Goal: Entertainment & Leisure: Consume media (video, audio)

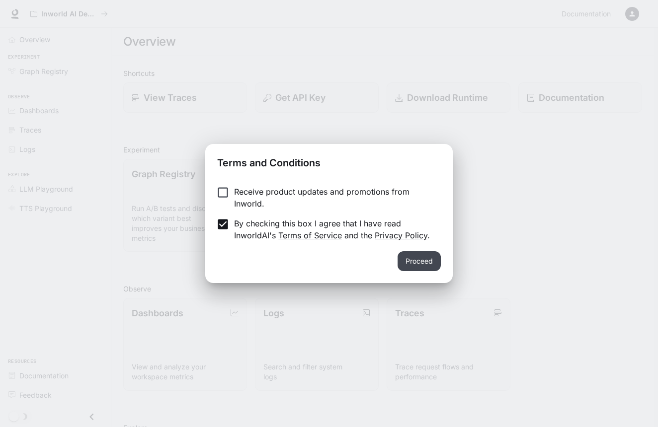
click at [405, 265] on button "Proceed" at bounding box center [418, 261] width 43 height 20
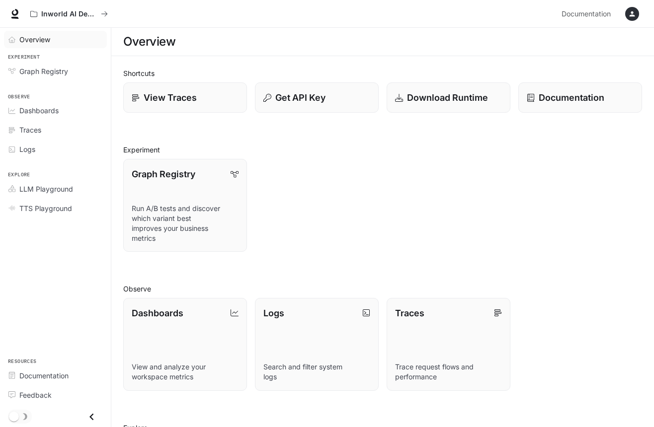
click at [13, 36] on icon "Overview" at bounding box center [11, 39] width 7 height 7
click at [594, 17] on span "Documentation" at bounding box center [585, 14] width 49 height 12
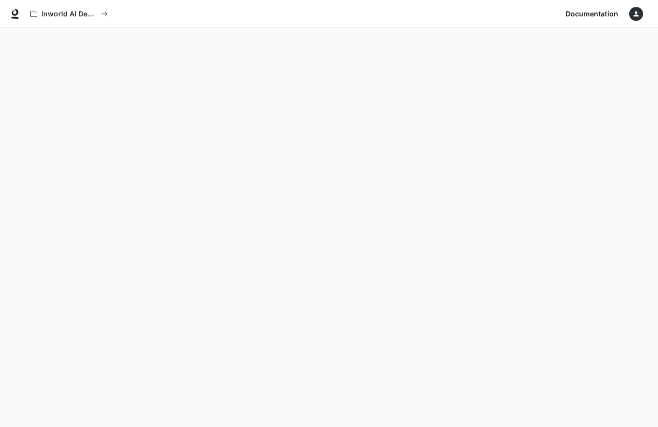
click at [634, 14] on icon "button" at bounding box center [636, 14] width 8 height 8
click at [379, 87] on div at bounding box center [329, 213] width 658 height 427
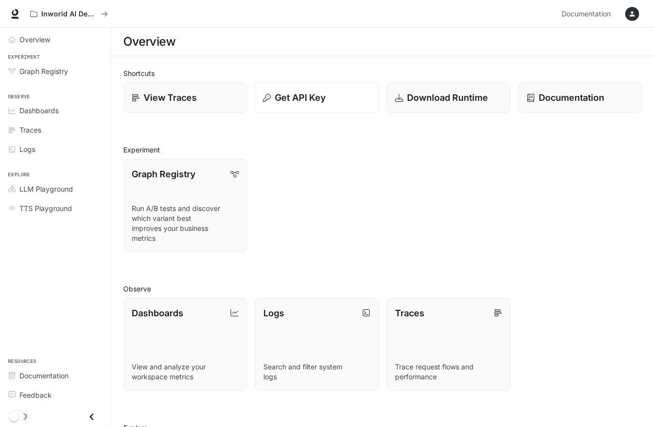
click at [301, 101] on p "Get API Key" at bounding box center [300, 97] width 51 height 13
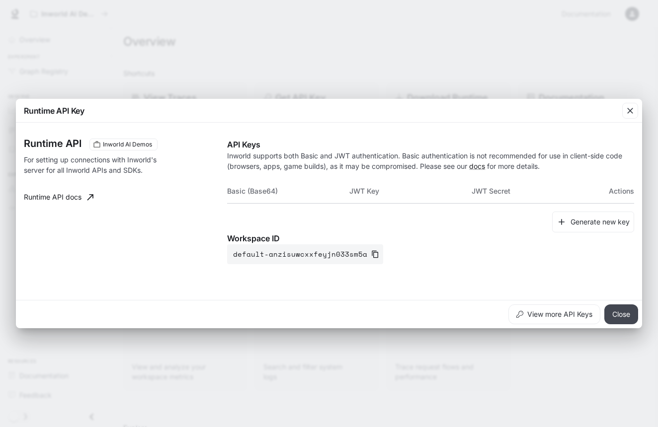
click at [624, 316] on button "Close" at bounding box center [621, 315] width 34 height 20
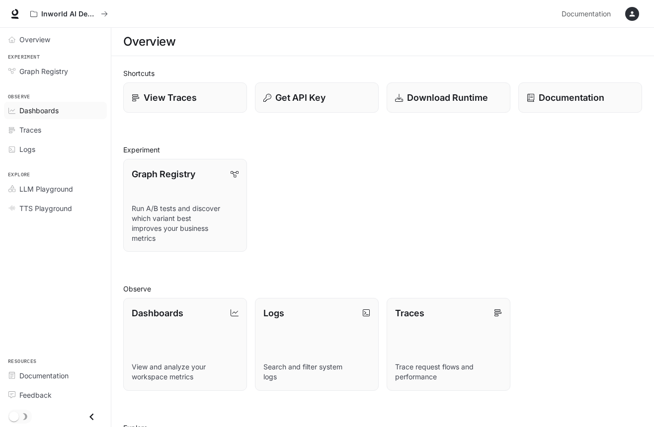
click at [58, 104] on link "Dashboards" at bounding box center [55, 110] width 103 height 17
click at [305, 90] on button "Get API Key" at bounding box center [316, 97] width 125 height 31
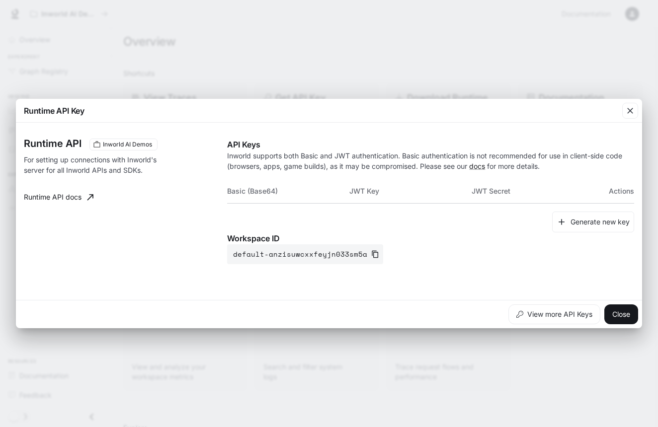
click at [246, 192] on th "Basic (Base64)" at bounding box center [288, 191] width 122 height 24
click at [74, 196] on link "Runtime API docs" at bounding box center [59, 197] width 78 height 20
click at [610, 316] on button "Close" at bounding box center [621, 315] width 34 height 20
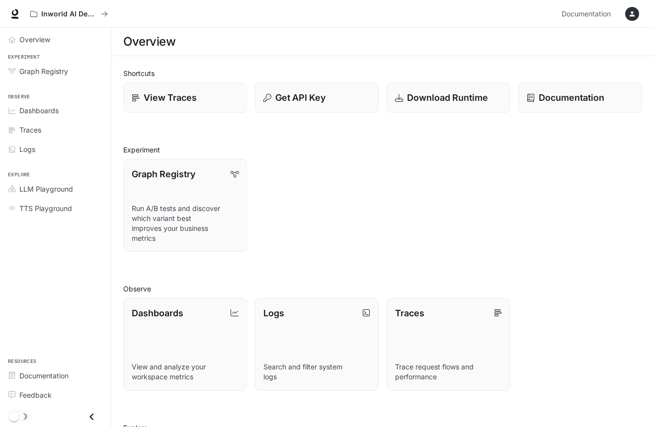
click at [235, 52] on section "Overview" at bounding box center [382, 42] width 543 height 28
click at [63, 67] on span "Graph Registry" at bounding box center [43, 71] width 49 height 10
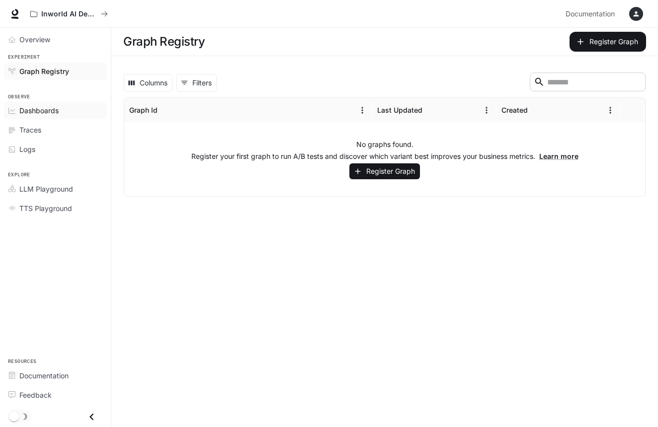
click at [38, 111] on span "Dashboards" at bounding box center [38, 110] width 39 height 10
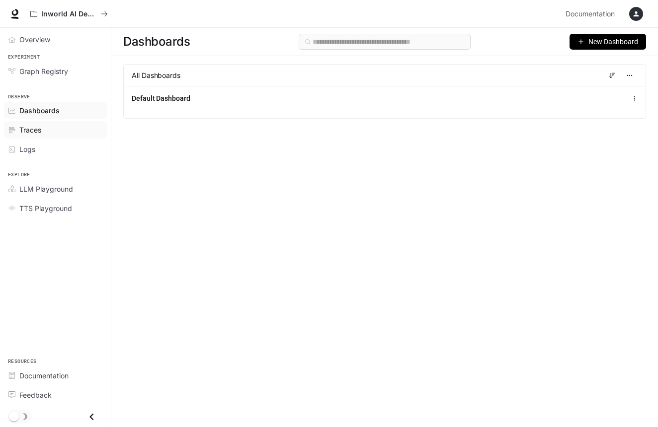
click at [33, 129] on span "Traces" at bounding box center [30, 130] width 22 height 10
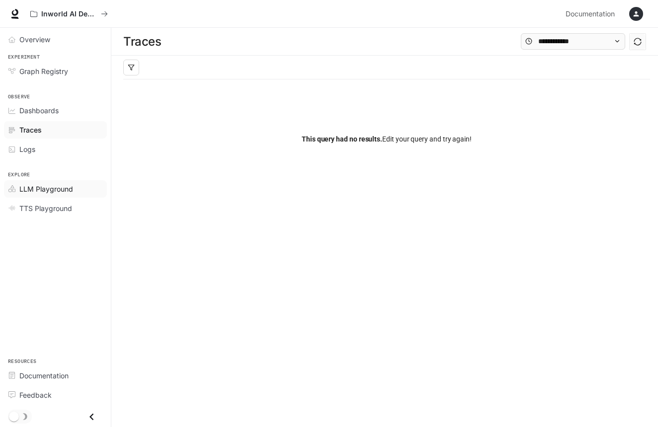
click at [28, 184] on span "LLM Playground" at bounding box center [46, 189] width 54 height 10
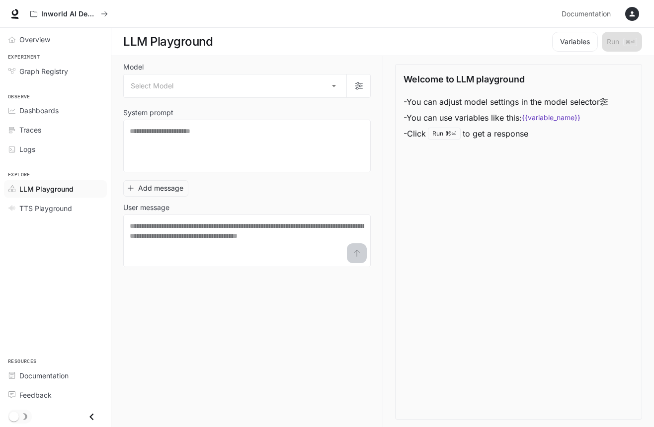
click at [630, 6] on button "button" at bounding box center [632, 14] width 20 height 20
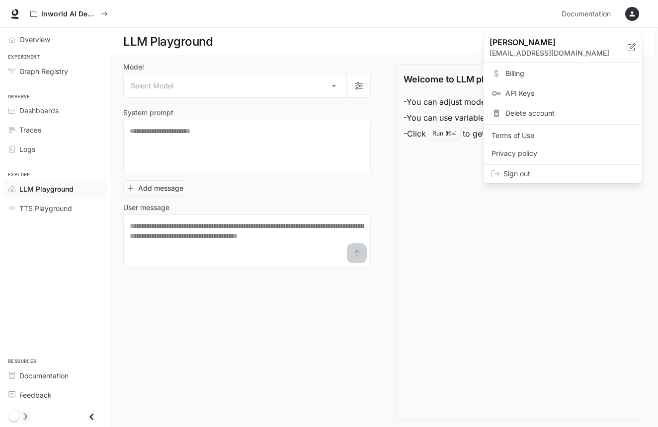
click at [527, 74] on span "Billing" at bounding box center [569, 74] width 128 height 10
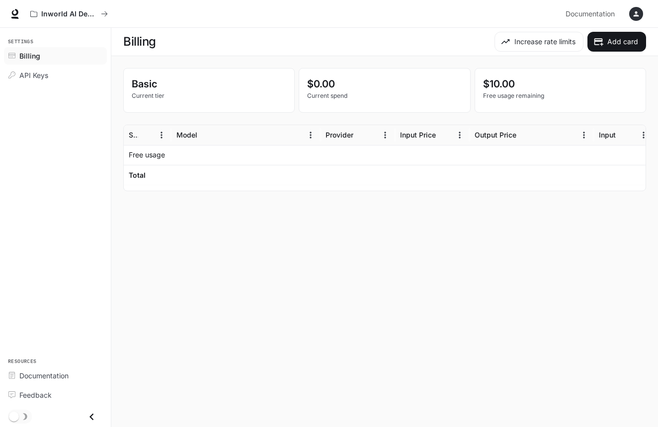
click at [636, 15] on icon "button" at bounding box center [635, 13] width 5 height 5
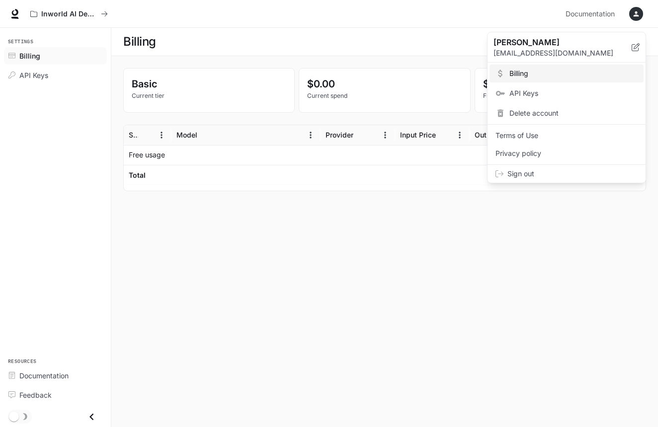
click at [533, 170] on span "Sign out" at bounding box center [572, 174] width 130 height 10
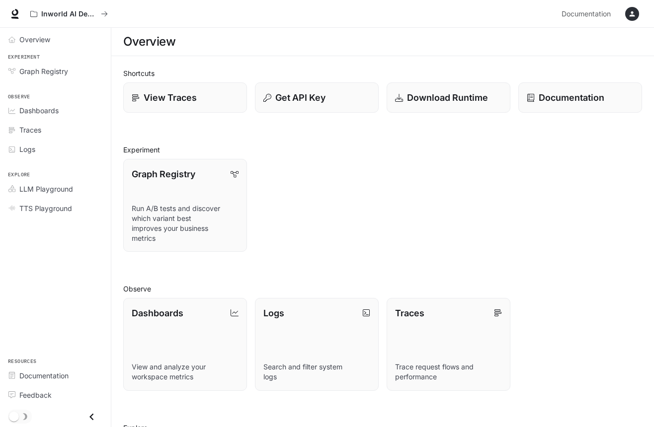
click at [630, 14] on icon "button" at bounding box center [632, 14] width 8 height 8
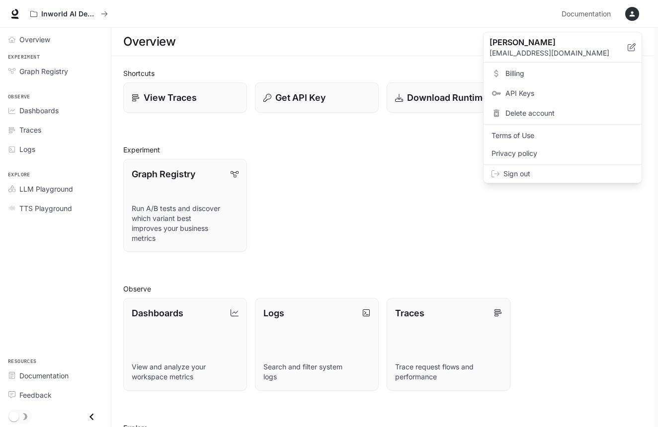
click at [544, 177] on span "Sign out" at bounding box center [568, 174] width 130 height 10
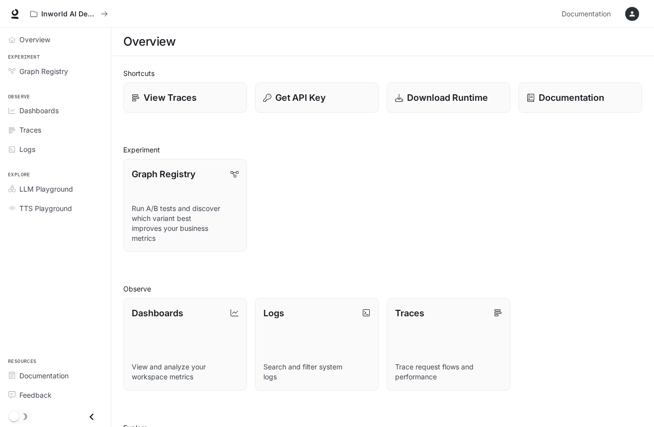
click at [335, 36] on div "Overview" at bounding box center [382, 42] width 519 height 20
click at [283, 41] on div "Overview" at bounding box center [382, 42] width 519 height 20
click at [46, 42] on span "Overview" at bounding box center [34, 39] width 31 height 10
click at [217, 38] on div "Overview" at bounding box center [382, 42] width 519 height 20
click at [631, 18] on div "button" at bounding box center [632, 14] width 14 height 14
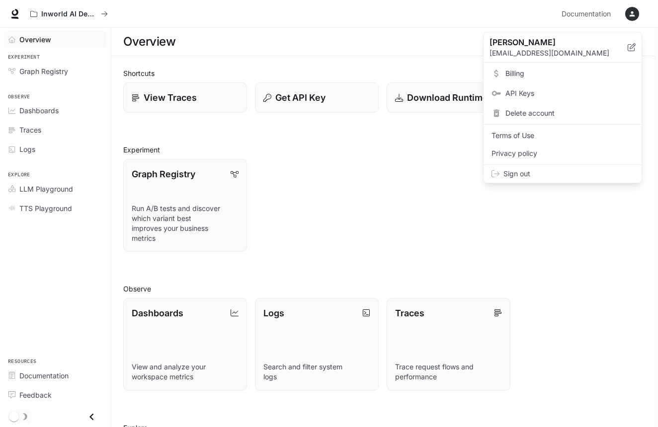
click at [562, 91] on span "API Keys" at bounding box center [569, 93] width 128 height 10
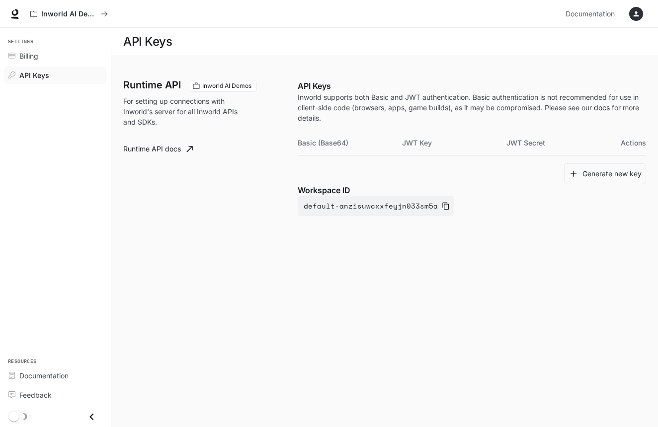
click at [236, 46] on div "API Keys" at bounding box center [384, 42] width 523 height 20
click at [36, 54] on span "Billing" at bounding box center [28, 56] width 19 height 10
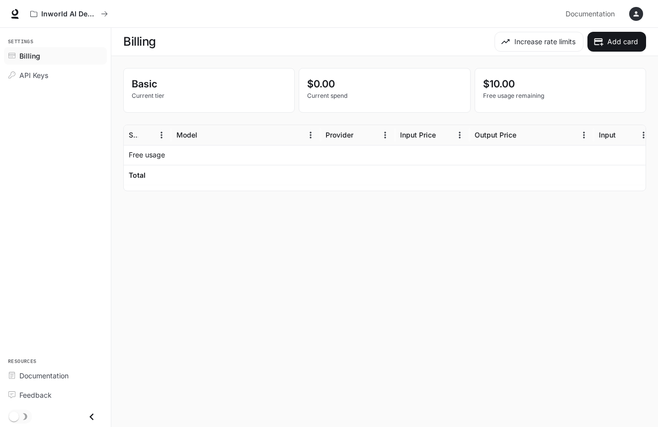
click at [637, 13] on icon "button" at bounding box center [635, 13] width 5 height 5
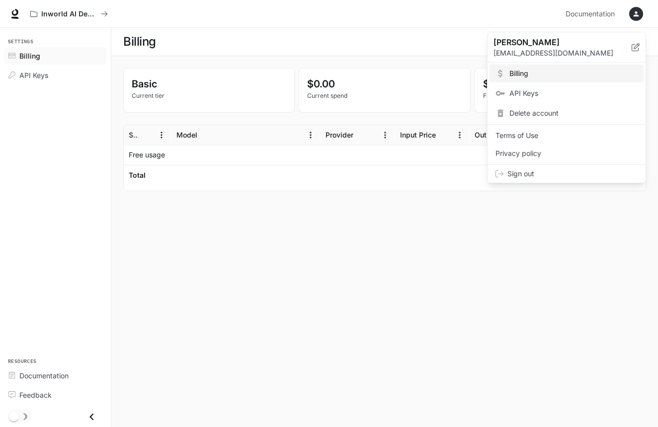
click at [569, 174] on span "Sign out" at bounding box center [572, 174] width 130 height 10
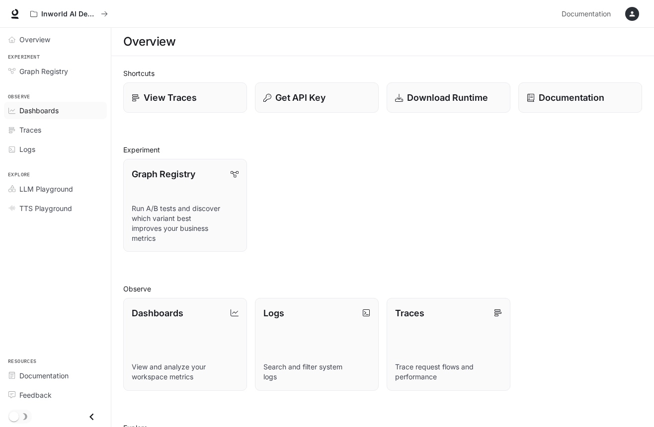
click at [40, 111] on span "Dashboards" at bounding box center [38, 110] width 39 height 10
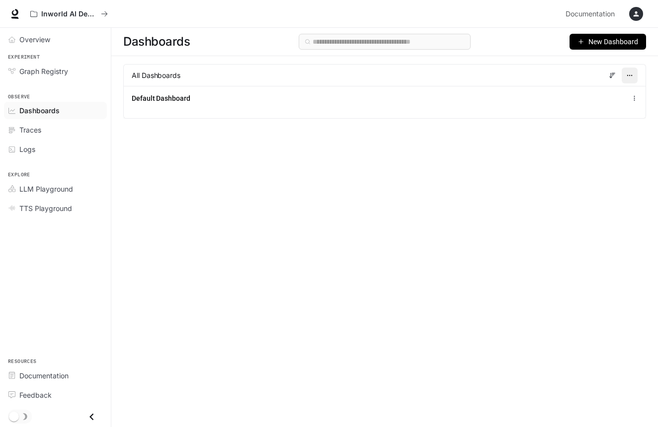
click at [628, 72] on icon "button" at bounding box center [629, 75] width 7 height 7
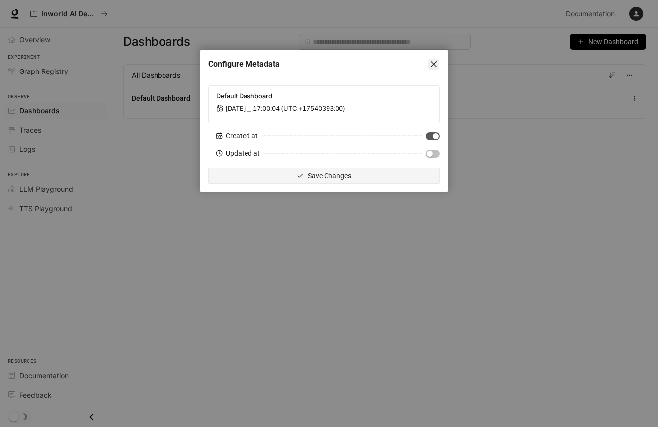
click at [434, 65] on icon "close" at bounding box center [434, 64] width 6 height 6
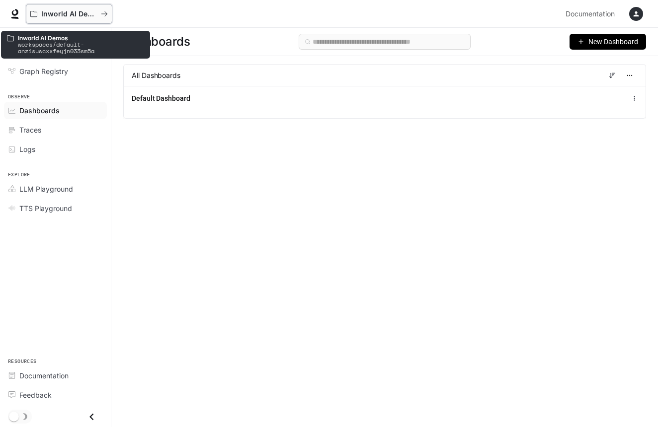
click at [45, 16] on p "Inworld AI Demos" at bounding box center [69, 14] width 56 height 8
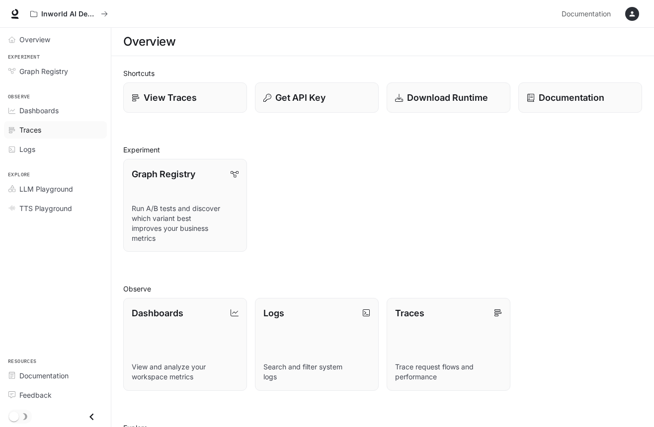
click at [40, 133] on span "Traces" at bounding box center [30, 130] width 22 height 10
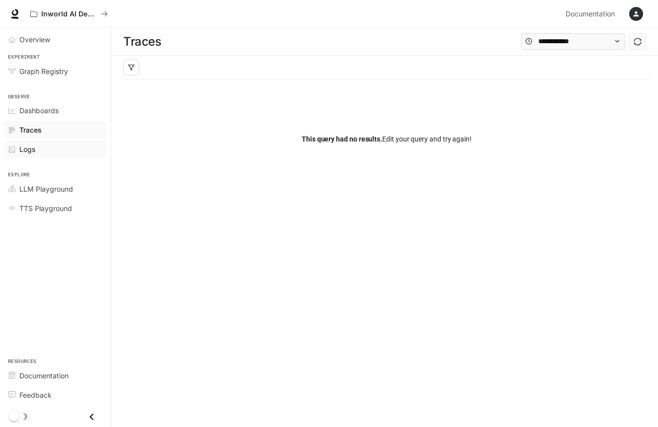
click at [30, 149] on span "Logs" at bounding box center [27, 149] width 16 height 10
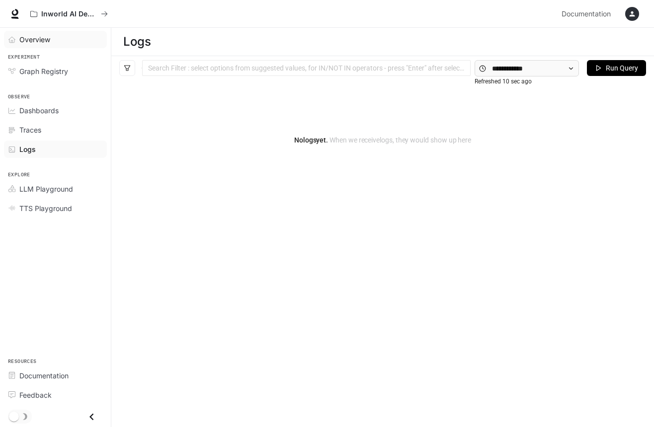
click at [36, 40] on span "Overview" at bounding box center [34, 39] width 31 height 10
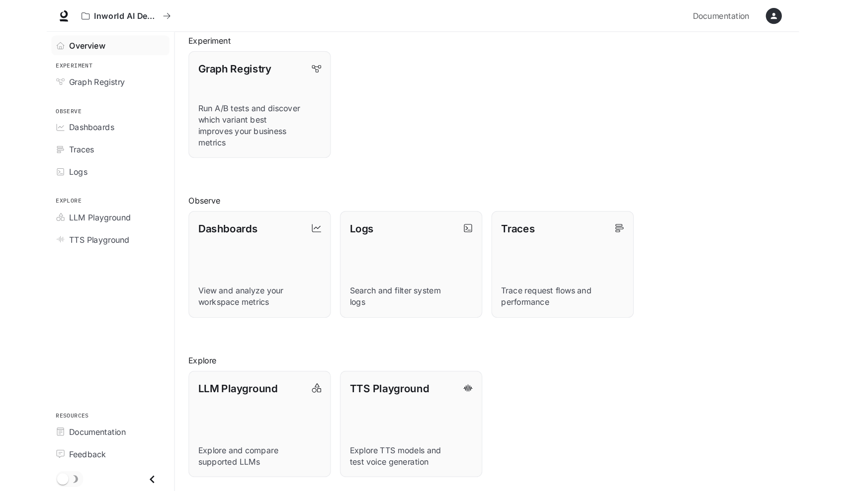
scroll to position [114, 0]
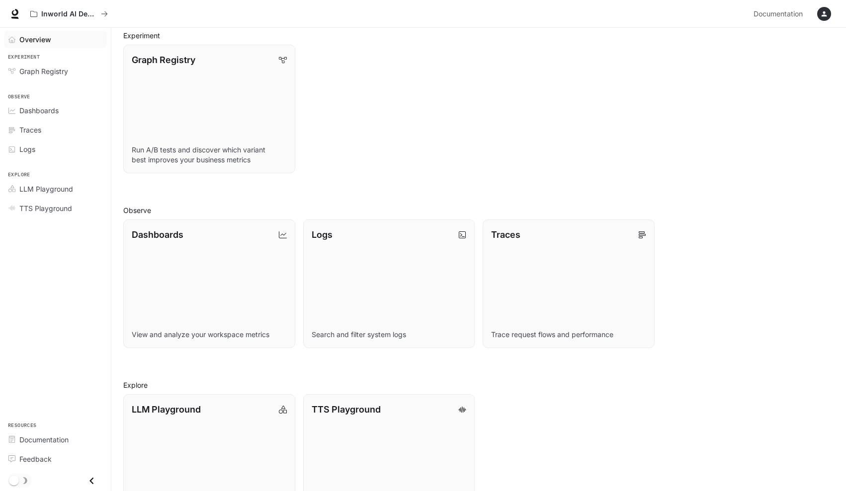
click at [653, 15] on icon "button" at bounding box center [824, 14] width 8 height 8
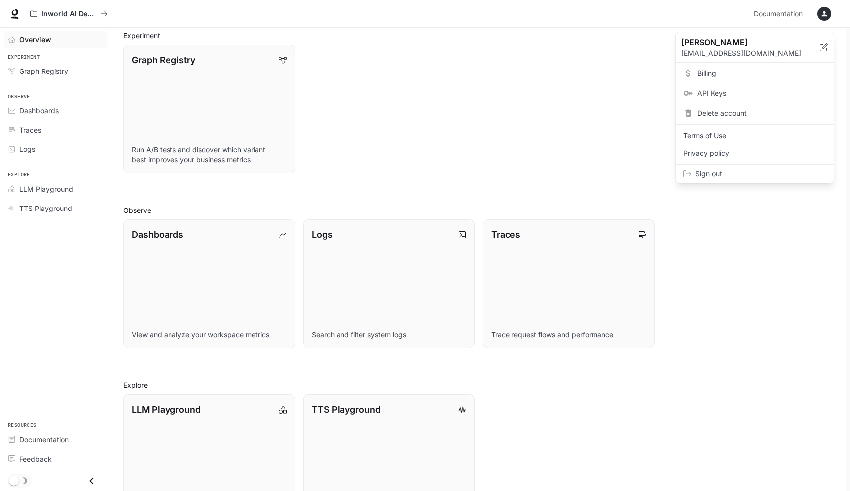
click at [592, 89] on div at bounding box center [425, 245] width 850 height 491
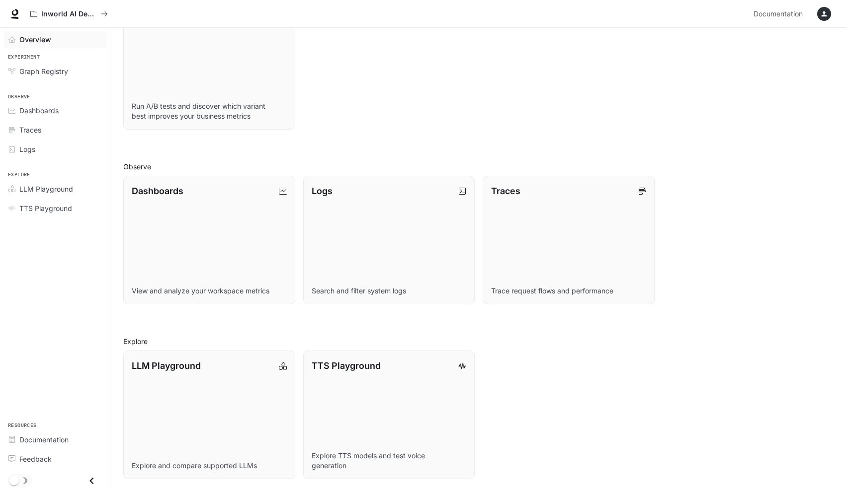
scroll to position [158, 0]
click at [242, 383] on link "LLM Playground Explore and compare supported LLMs" at bounding box center [208, 415] width 173 height 130
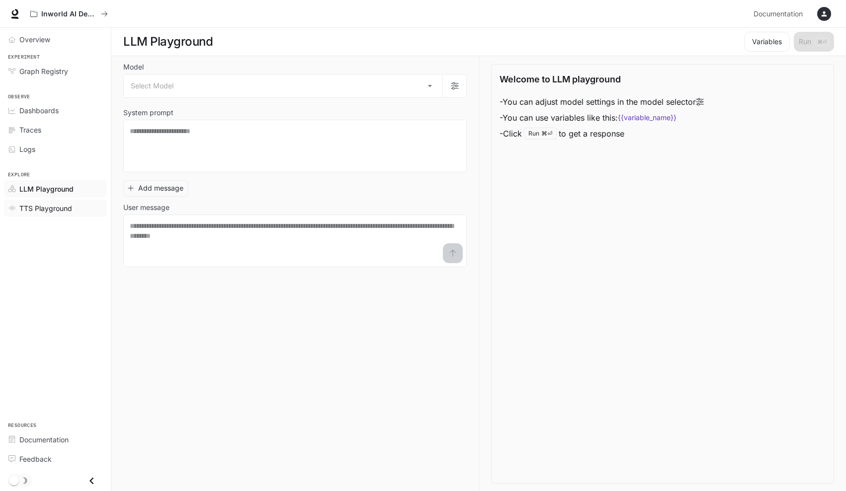
click at [56, 206] on span "TTS Playground" at bounding box center [45, 208] width 53 height 10
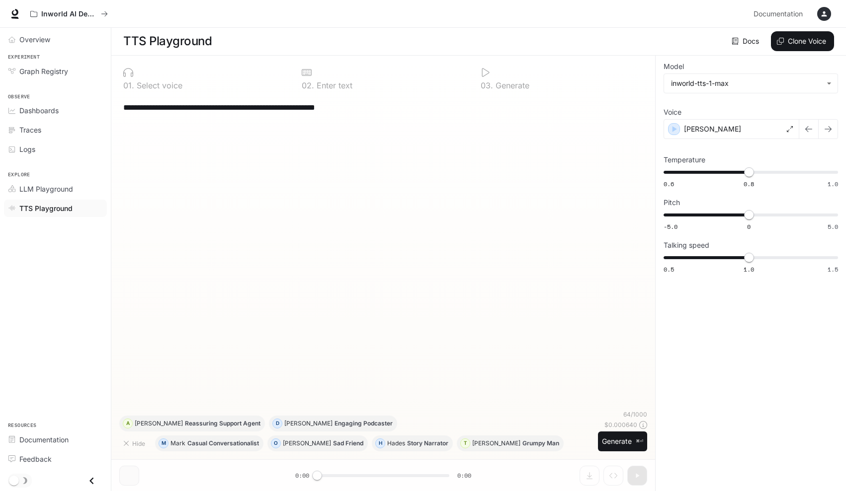
scroll to position [0, 0]
click at [219, 117] on div "**********" at bounding box center [383, 107] width 520 height 24
click at [323, 107] on textarea "**********" at bounding box center [383, 107] width 520 height 11
click at [523, 128] on div "**********" at bounding box center [383, 252] width 528 height 315
click at [414, 131] on div "**********" at bounding box center [383, 252] width 528 height 315
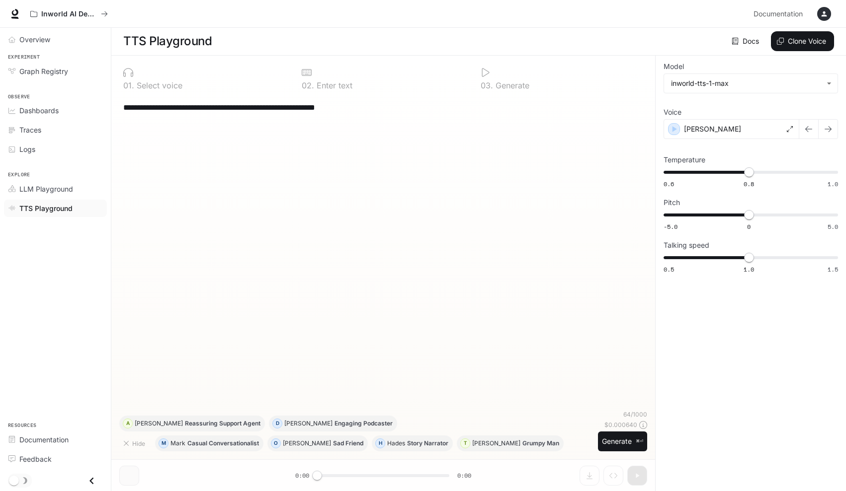
click at [375, 112] on textarea "**********" at bounding box center [383, 107] width 520 height 11
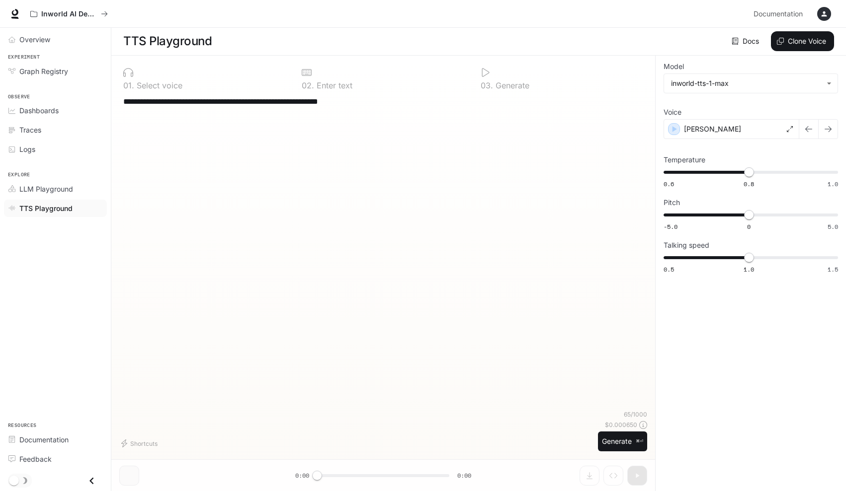
paste textarea "**********"
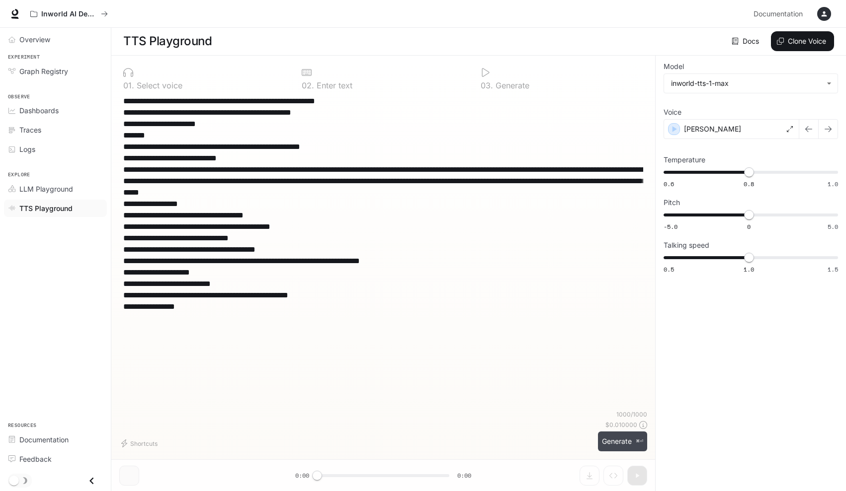
type textarea "**********"
click at [614, 427] on button "Generate ⌘⏎" at bounding box center [622, 442] width 49 height 20
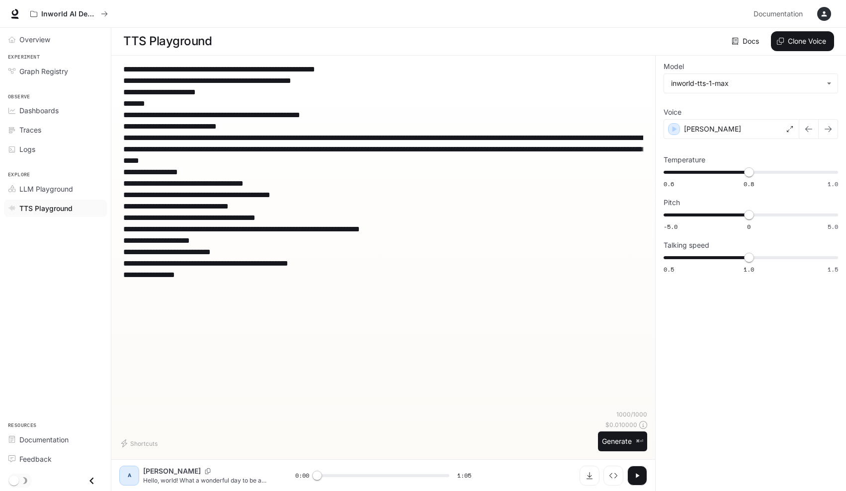
click at [635, 427] on icon "button" at bounding box center [637, 476] width 8 height 8
click at [639, 427] on icon "button" at bounding box center [637, 476] width 8 height 8
type input "****"
click at [60, 189] on span "LLM Playground" at bounding box center [46, 189] width 54 height 10
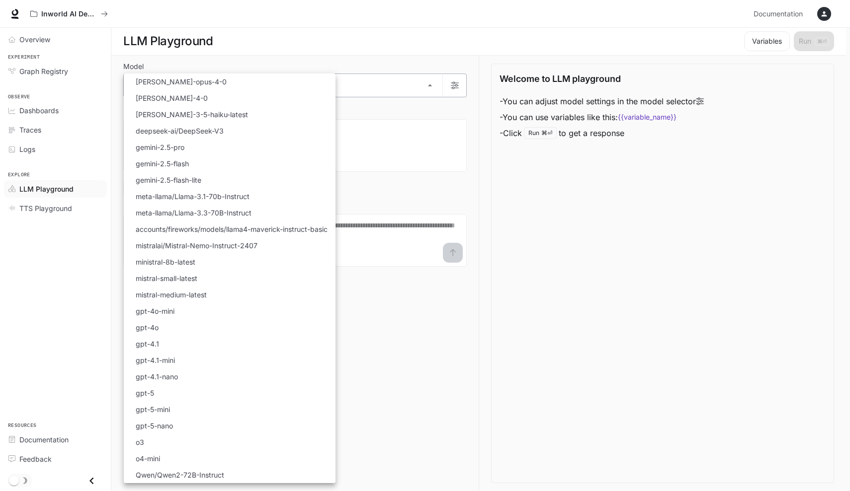
click at [431, 86] on body "Skip to main content Inworld AI Demos Documentation Documentation Portal Overvi…" at bounding box center [425, 246] width 850 height 492
click at [607, 234] on div at bounding box center [425, 245] width 850 height 491
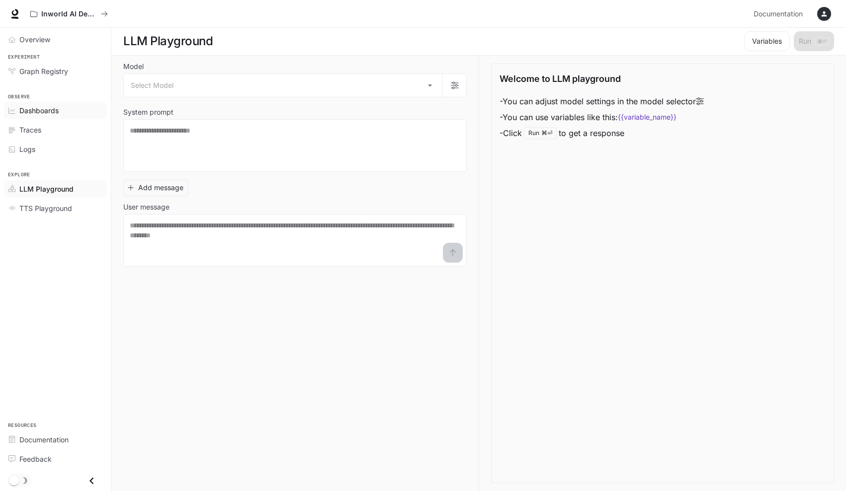
click at [44, 111] on span "Dashboards" at bounding box center [38, 110] width 39 height 10
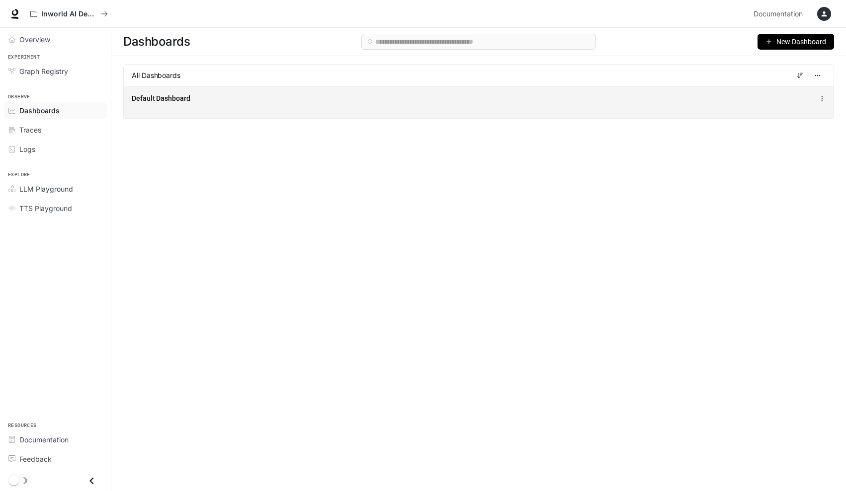
click at [140, 98] on span "Default Dashboard" at bounding box center [161, 98] width 59 height 10
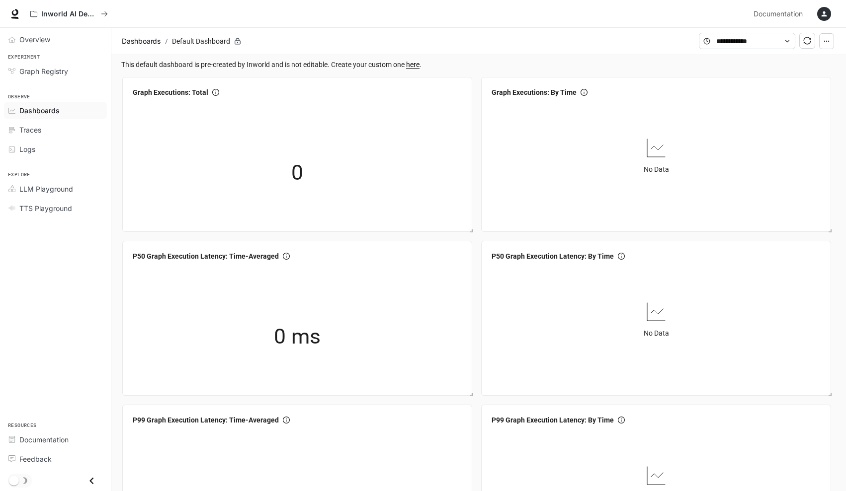
click at [653, 12] on icon "button" at bounding box center [824, 14] width 8 height 8
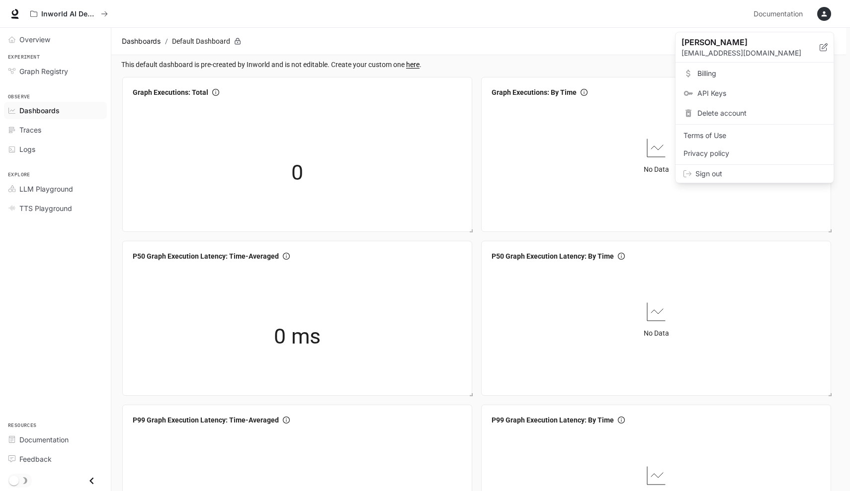
click at [68, 69] on div at bounding box center [425, 245] width 850 height 491
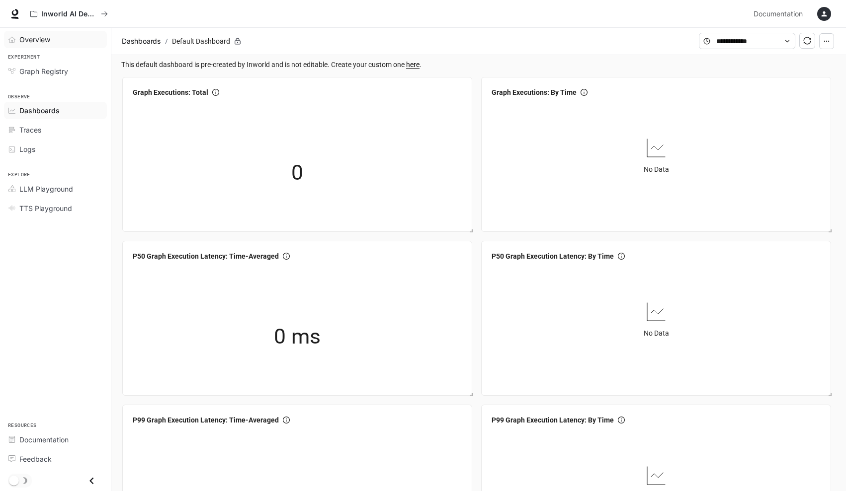
click at [26, 36] on span "Overview" at bounding box center [34, 39] width 31 height 10
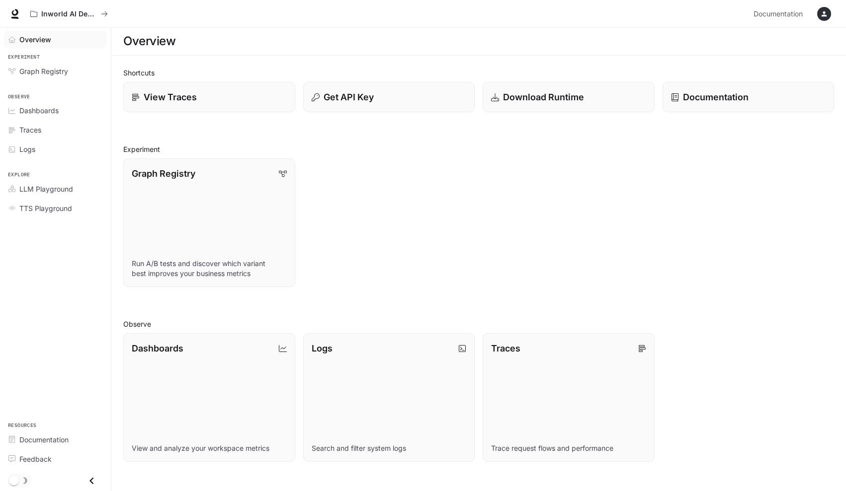
click at [653, 17] on icon "button" at bounding box center [824, 14] width 8 height 8
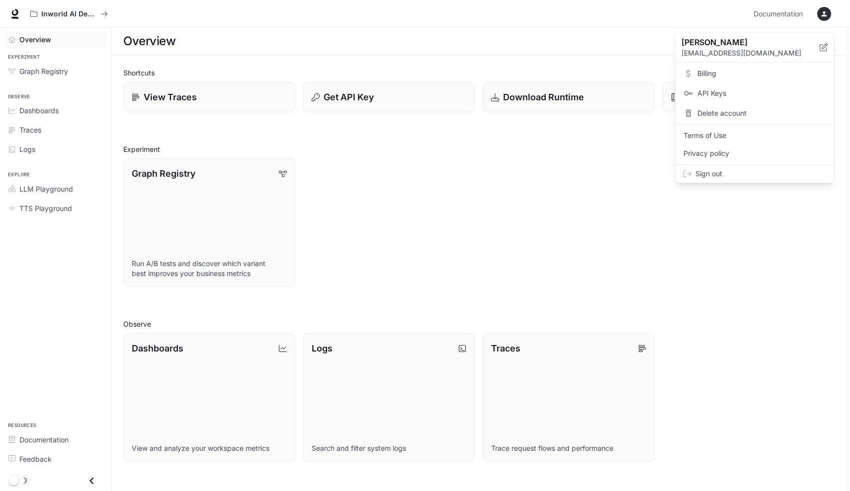
click at [106, 14] on div at bounding box center [425, 245] width 850 height 491
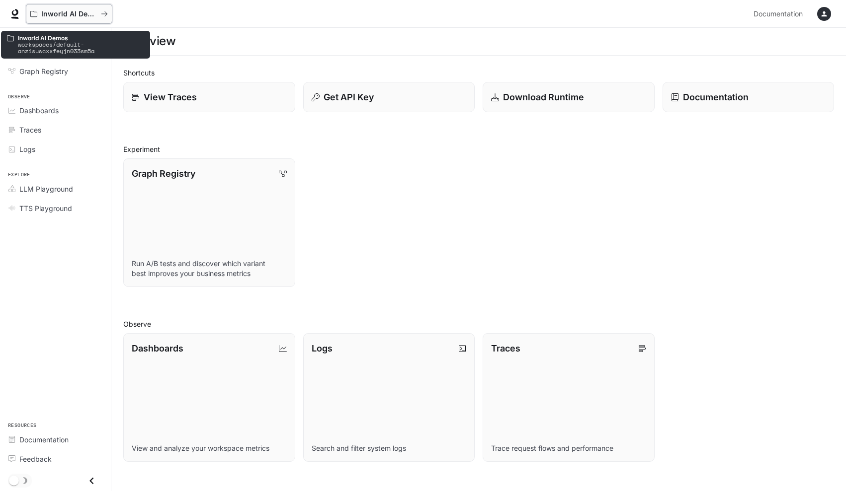
click at [94, 12] on p "Inworld AI Demos" at bounding box center [69, 14] width 56 height 8
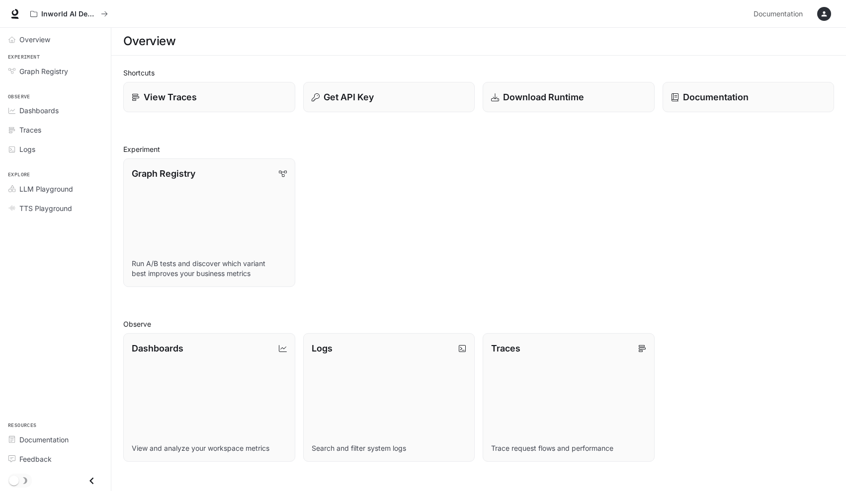
click at [16, 13] on icon at bounding box center [15, 14] width 10 height 10
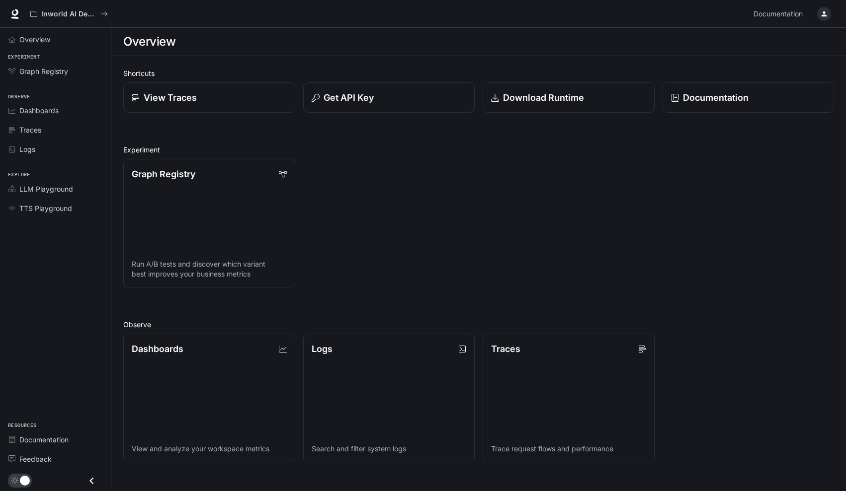
click at [821, 14] on icon "button" at bounding box center [824, 14] width 8 height 8
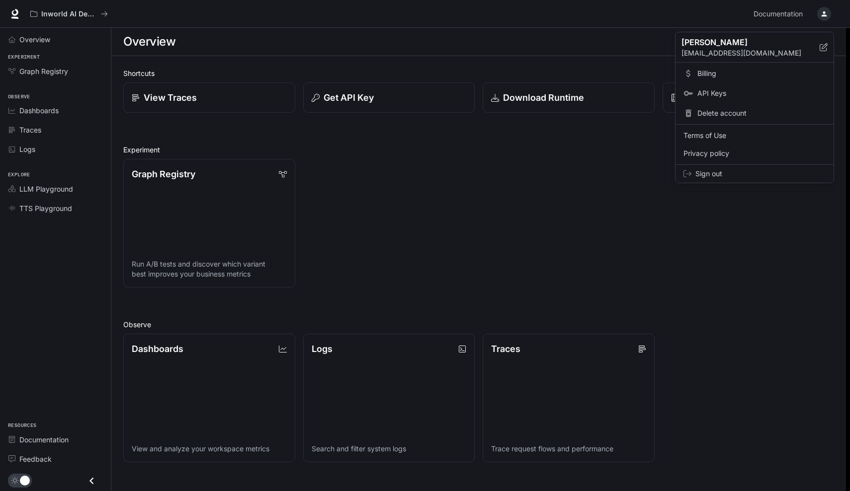
click at [704, 171] on span "Sign out" at bounding box center [760, 174] width 130 height 10
